Goal: Check status: Check status

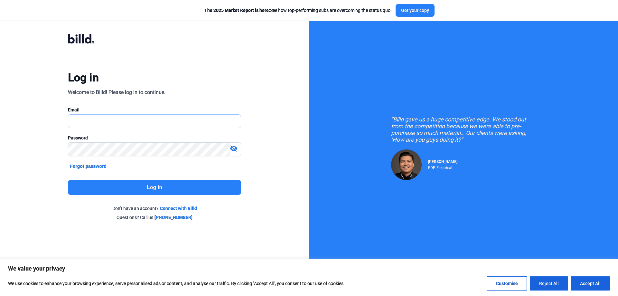
click at [139, 118] on input "text" at bounding box center [150, 121] width 165 height 13
type input "[EMAIL_ADDRESS][DOMAIN_NAME]"
click at [155, 122] on input "[EMAIL_ADDRESS][DOMAIN_NAME]" at bounding box center [154, 121] width 173 height 13
drag, startPoint x: 55, startPoint y: 116, endPoint x: 0, endPoint y: 99, distance: 56.8
click at [0, 99] on div "Log in Welcome to Billd! Please log in to continue. Email [EMAIL_ADDRESS][DOMAI…" at bounding box center [154, 127] width 309 height 254
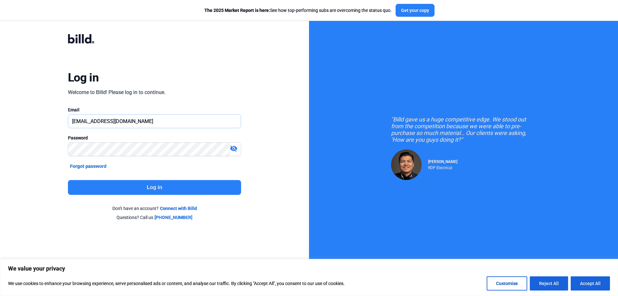
type input "[EMAIL_ADDRESS][DOMAIN_NAME]"
click at [235, 149] on mat-icon "visibility_off" at bounding box center [234, 149] width 8 height 8
click at [147, 185] on button "Log in" at bounding box center [154, 187] width 173 height 15
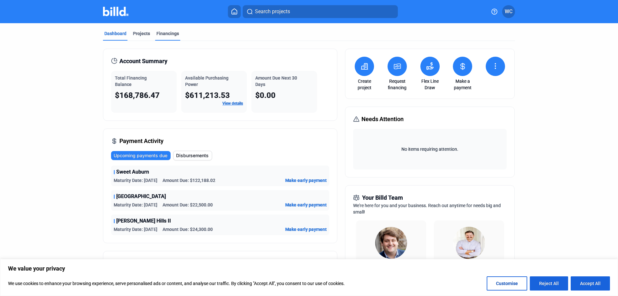
click at [170, 33] on div "Financings" at bounding box center [167, 33] width 23 height 6
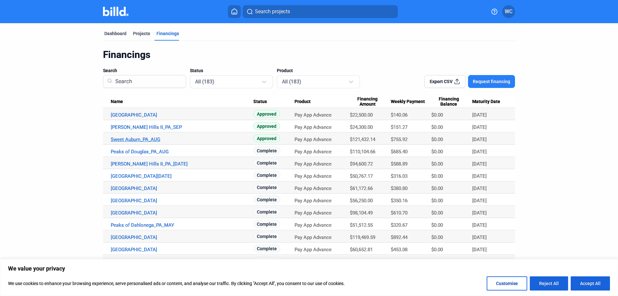
click at [142, 139] on link "Sweet Auburn_PA_AUG" at bounding box center [182, 139] width 143 height 6
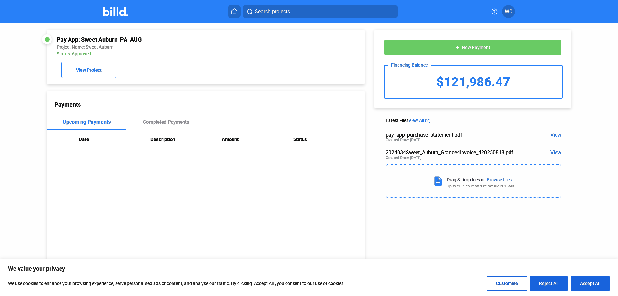
click at [411, 140] on div "pay_app_purchase_statement.pdf View Created Date: [DATE]" at bounding box center [474, 138] width 176 height 18
click at [411, 136] on span "View" at bounding box center [555, 135] width 11 height 6
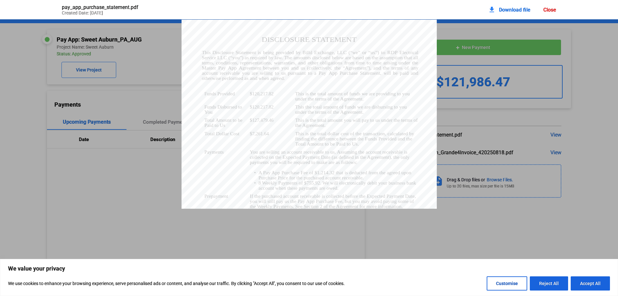
click at [411, 10] on div "Close" at bounding box center [549, 10] width 13 height 6
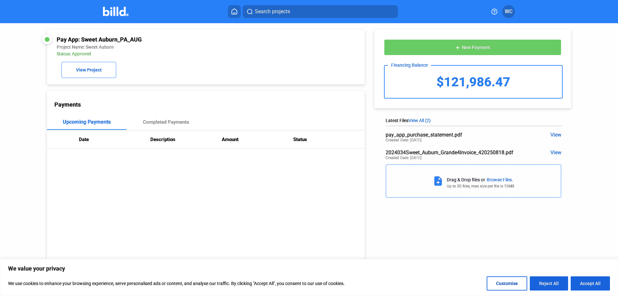
click at [235, 13] on icon at bounding box center [234, 11] width 5 height 5
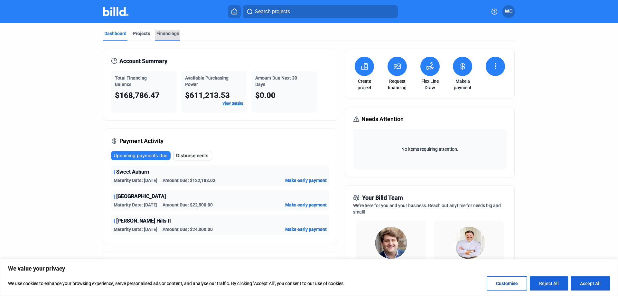
click at [165, 32] on div "Financings" at bounding box center [167, 33] width 23 height 6
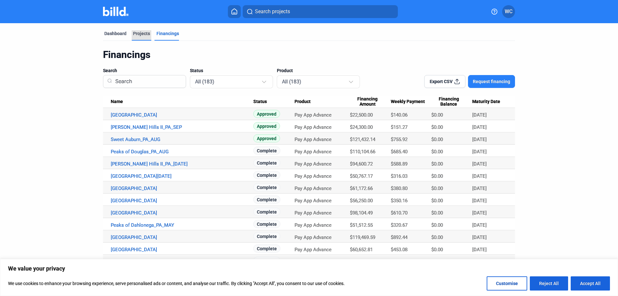
click at [141, 36] on div "Projects" at bounding box center [141, 33] width 17 height 6
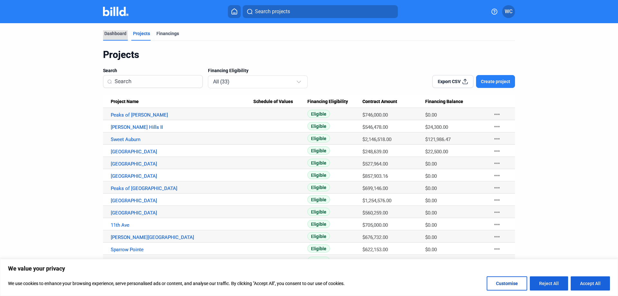
click at [116, 32] on div "Dashboard" at bounding box center [115, 33] width 22 height 6
